Goal: Find specific page/section: Find specific page/section

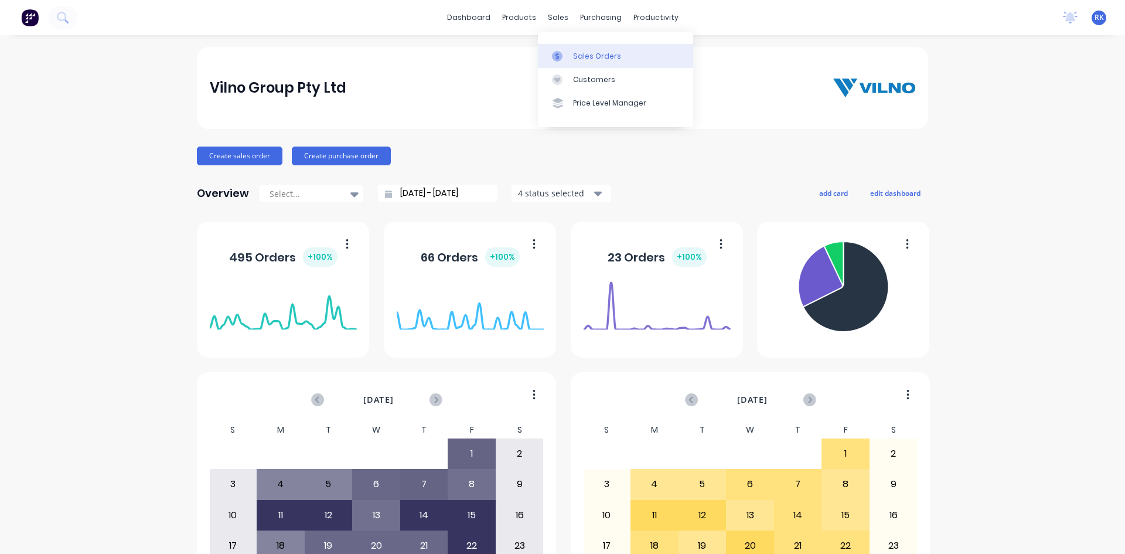
click at [556, 18] on div "sales" at bounding box center [558, 18] width 32 height 18
click at [607, 59] on div "Sales Orders" at bounding box center [597, 56] width 48 height 11
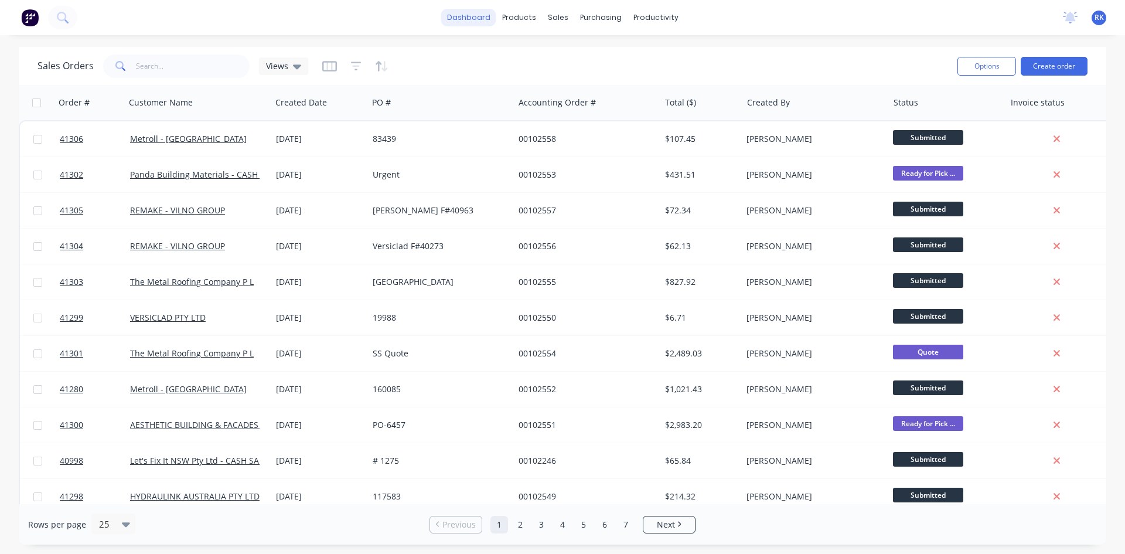
click at [474, 18] on link "dashboard" at bounding box center [468, 18] width 55 height 18
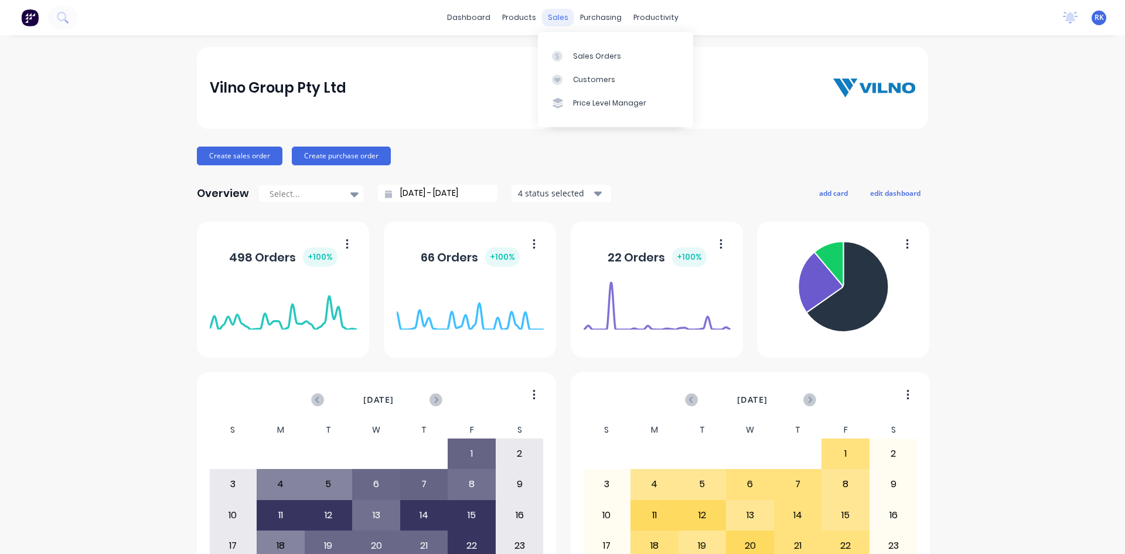
click at [552, 18] on div "sales" at bounding box center [558, 18] width 32 height 18
click at [584, 55] on div "Sales Orders" at bounding box center [597, 56] width 48 height 11
